Goal: Task Accomplishment & Management: Manage account settings

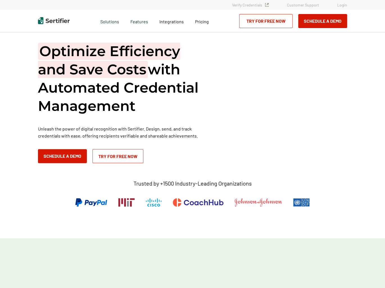
click at [340, 3] on link "Login" at bounding box center [342, 5] width 10 height 5
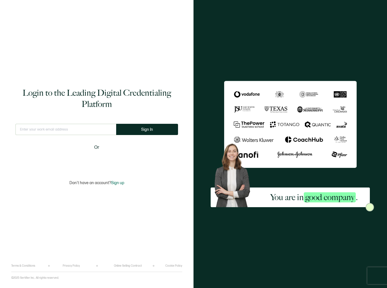
click at [33, 120] on div "Login to the Leading Digital Credentialing Platform This doesn't look like a va…" at bounding box center [96, 136] width 171 height 256
click at [35, 126] on input "text" at bounding box center [65, 129] width 101 height 11
click at [35, 130] on input "text" at bounding box center [65, 129] width 101 height 11
type input "[EMAIL_ADDRESS][DOMAIN_NAME]"
click at [129, 132] on button "Sign In" at bounding box center [147, 129] width 62 height 11
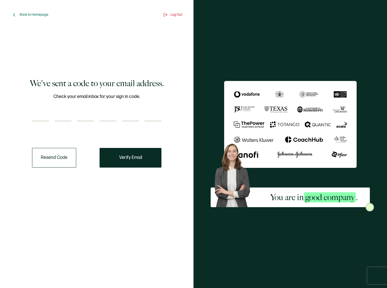
click at [62, 122] on div "Check your email inbox for your sign in code." at bounding box center [96, 110] width 129 height 35
click at [54, 115] on div at bounding box center [96, 115] width 129 height 11
click at [44, 119] on input "number" at bounding box center [40, 115] width 17 height 11
type input "2"
type input "5"
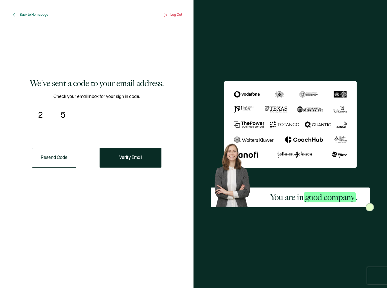
type input "4"
type input "3"
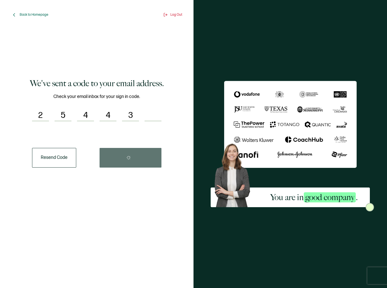
type input "6"
